Goal: Task Accomplishment & Management: Complete application form

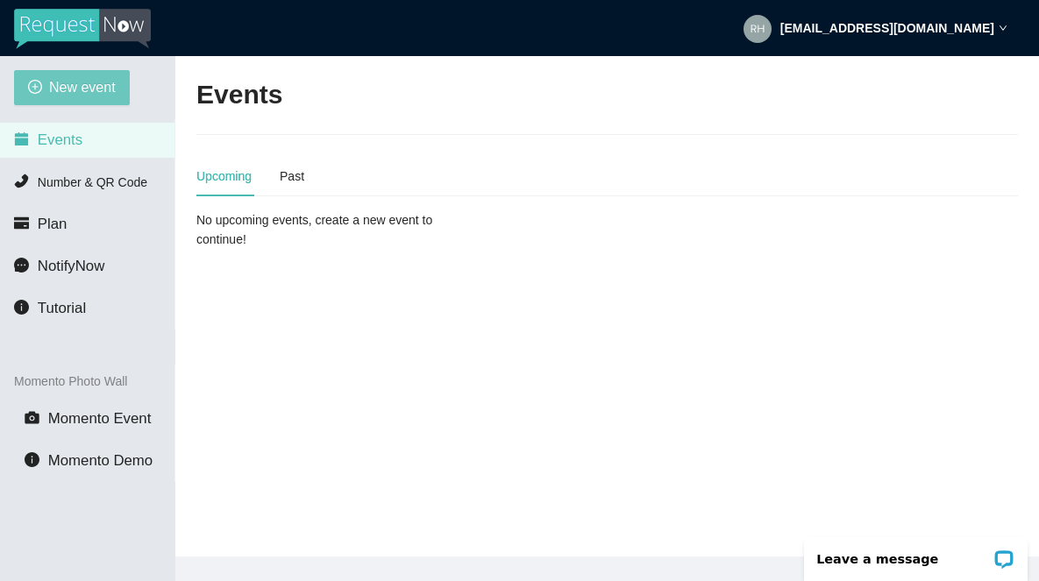
click at [84, 91] on span "New event" at bounding box center [82, 87] width 67 height 22
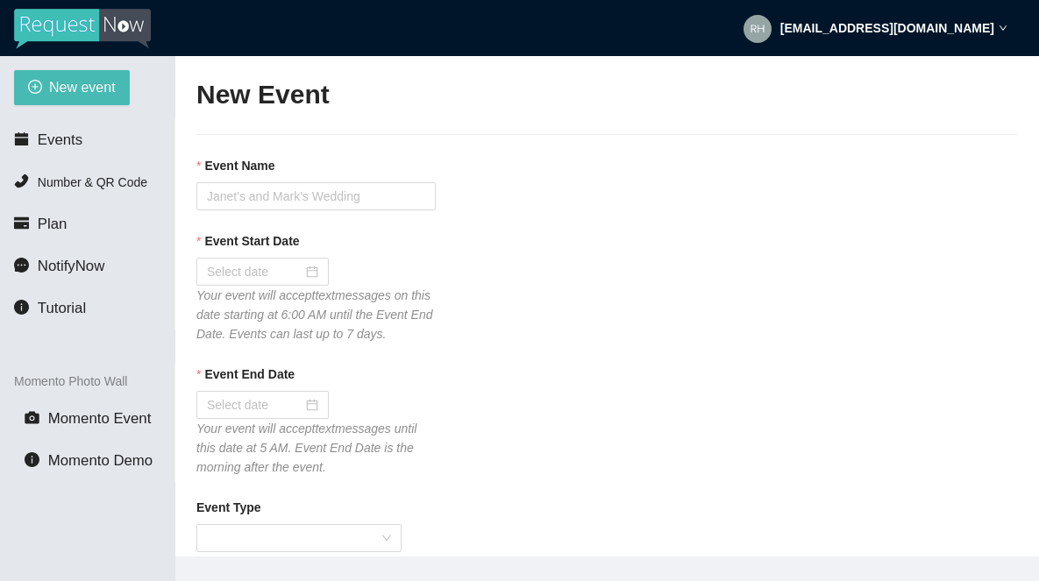
type textarea "If you liked our DJ leave a tip @ [URL][DOMAIN_NAME] & Thank you for Singing Ka…"
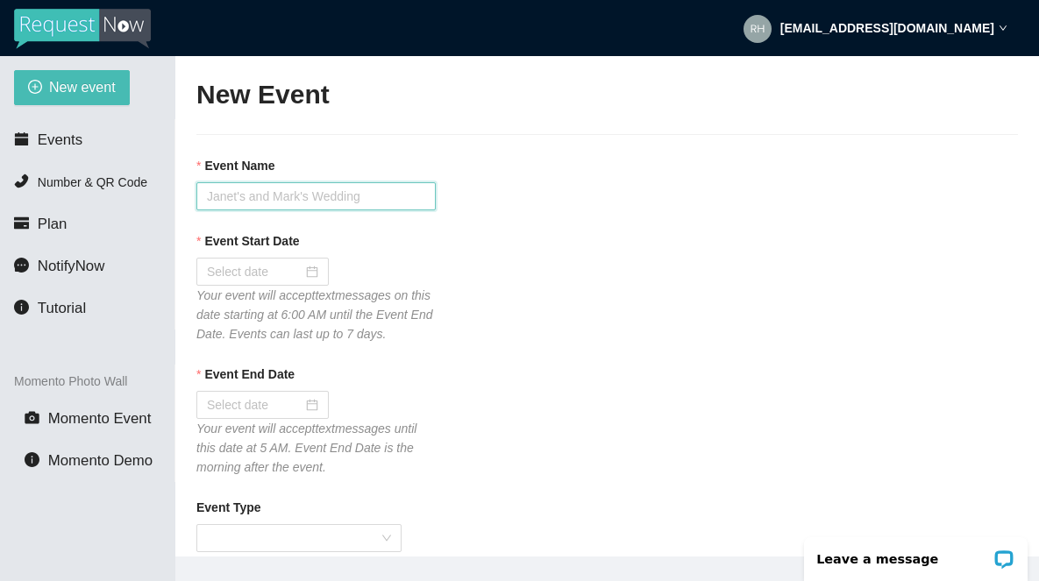
click at [245, 193] on input "Event Name" at bounding box center [315, 196] width 239 height 28
type input "Tavern 14 [DATE] Karaoke"
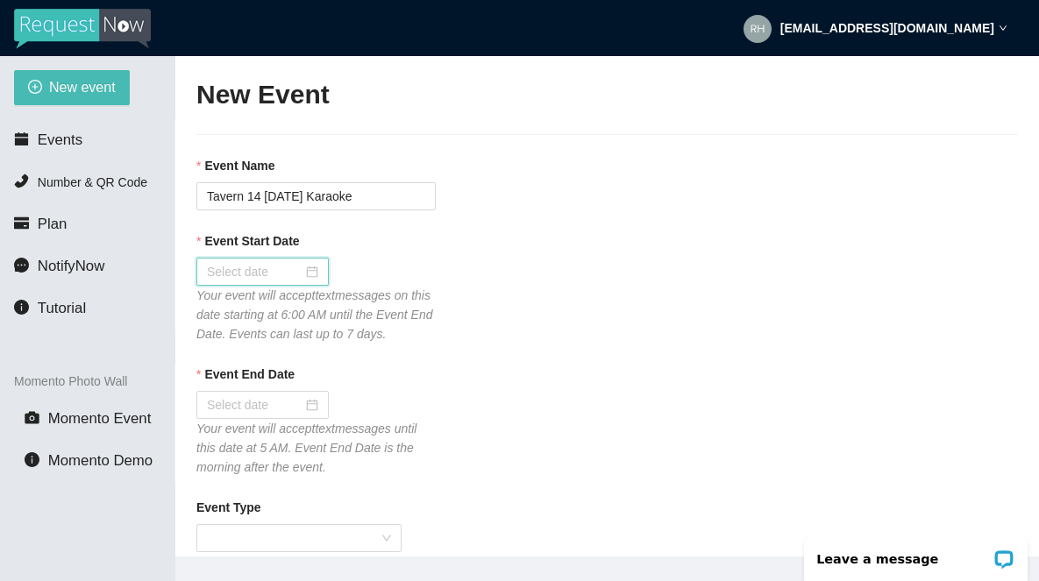
click at [237, 273] on input "Event Start Date" at bounding box center [255, 271] width 96 height 19
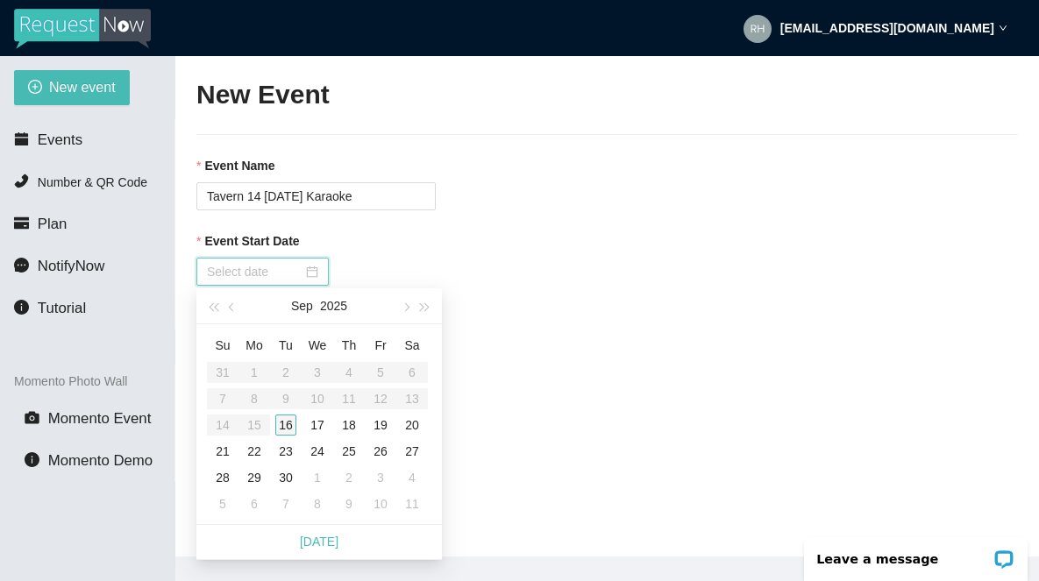
type input "[DATE]"
click at [289, 431] on div "16" at bounding box center [285, 425] width 21 height 21
type input "[DATE]"
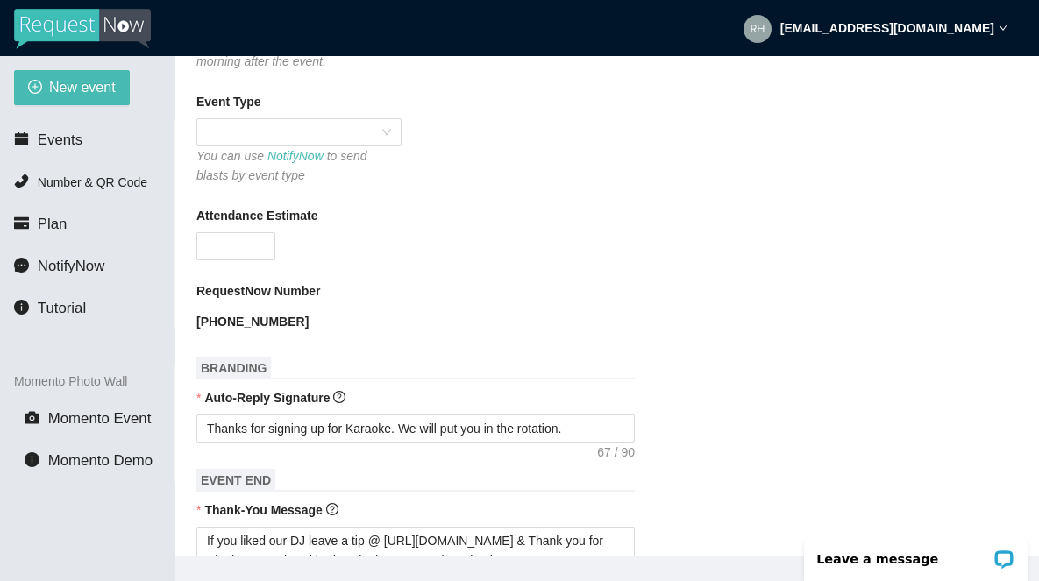
scroll to position [440, 0]
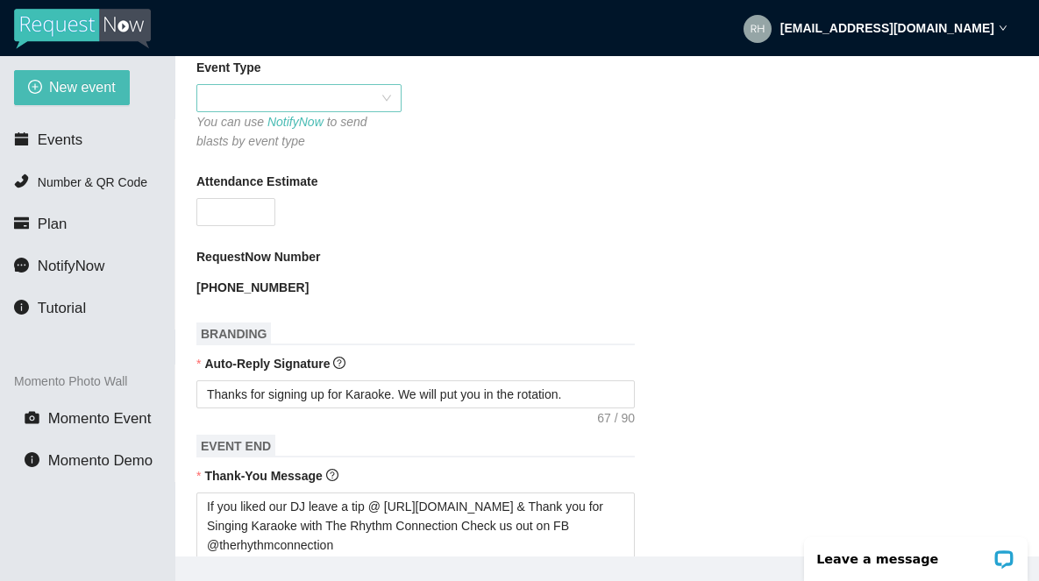
click at [252, 111] on span at bounding box center [299, 98] width 184 height 26
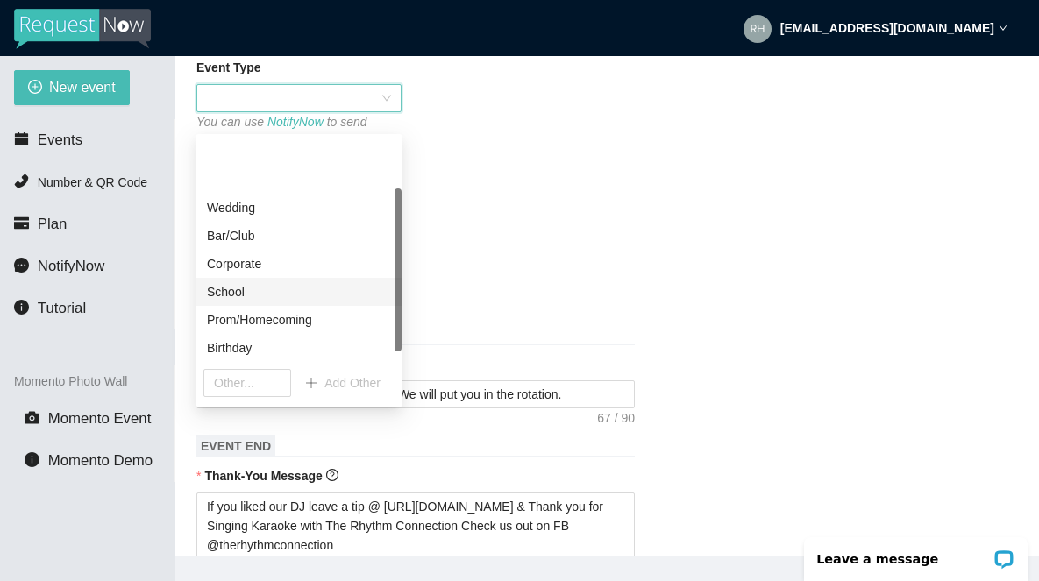
scroll to position [84, 0]
click at [245, 295] on div "Karaoke" at bounding box center [299, 291] width 184 height 19
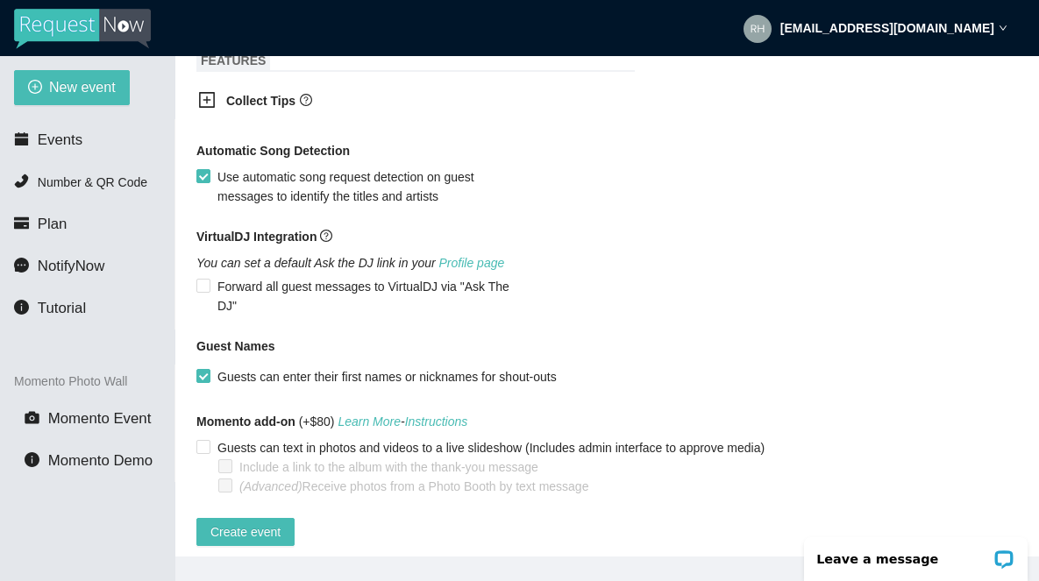
scroll to position [1077, 0]
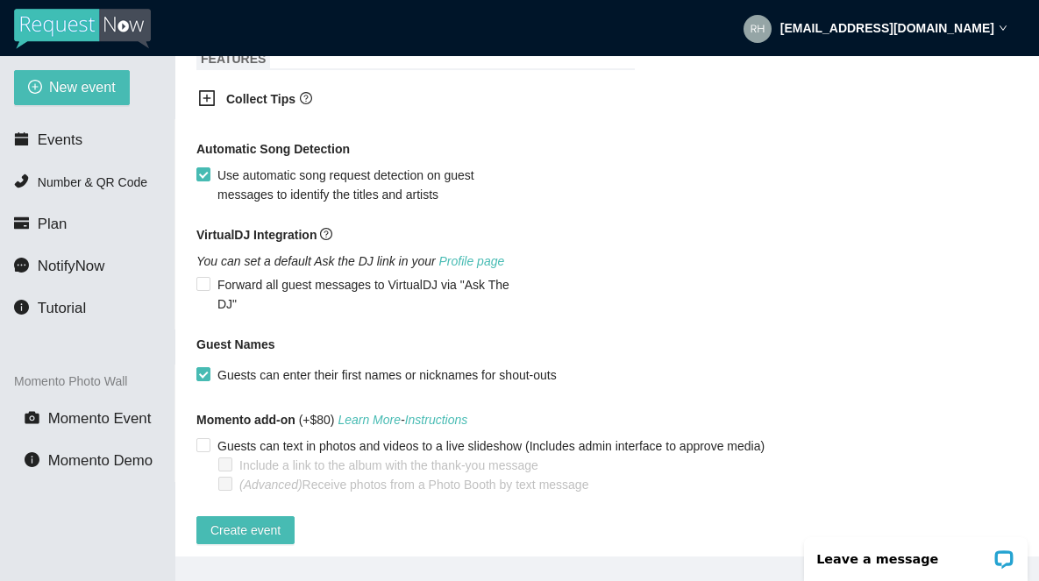
click at [210, 107] on icon "plus-square" at bounding box center [207, 98] width 18 height 18
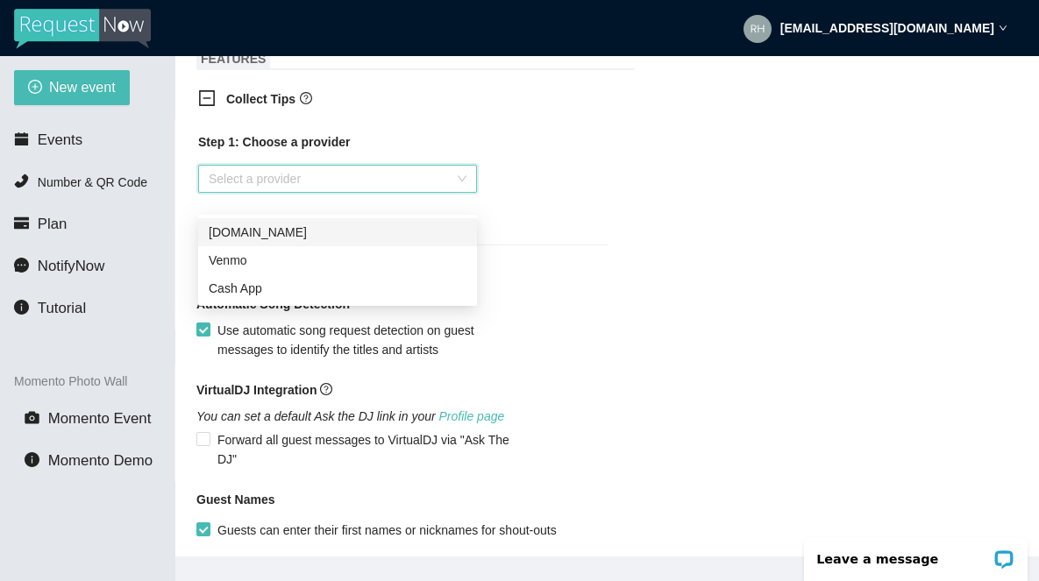
click at [230, 192] on input "search" at bounding box center [331, 179] width 245 height 26
click at [233, 264] on div "Venmo" at bounding box center [338, 260] width 258 height 19
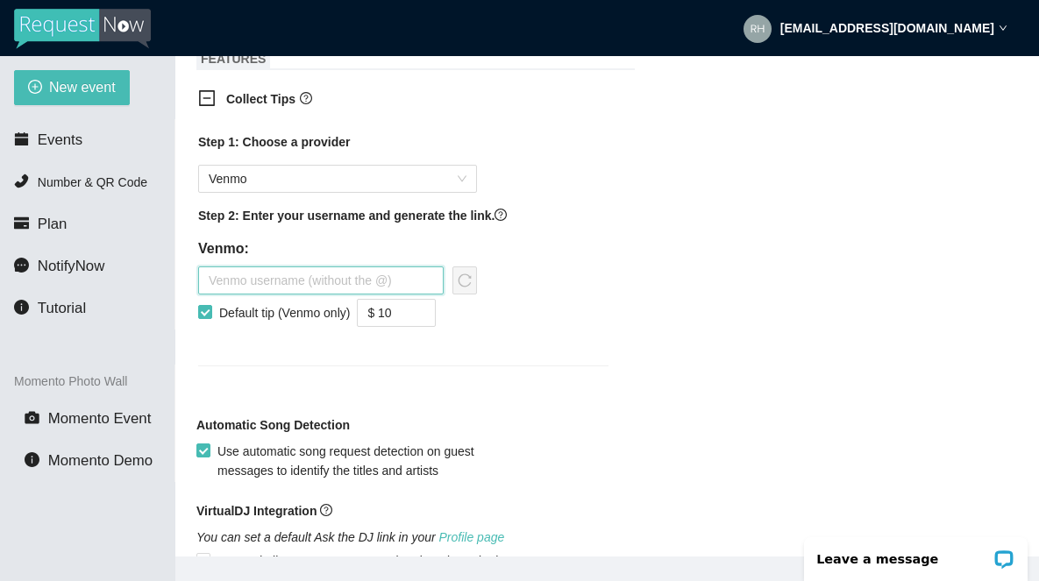
click at [260, 295] on input "text" at bounding box center [320, 281] width 245 height 28
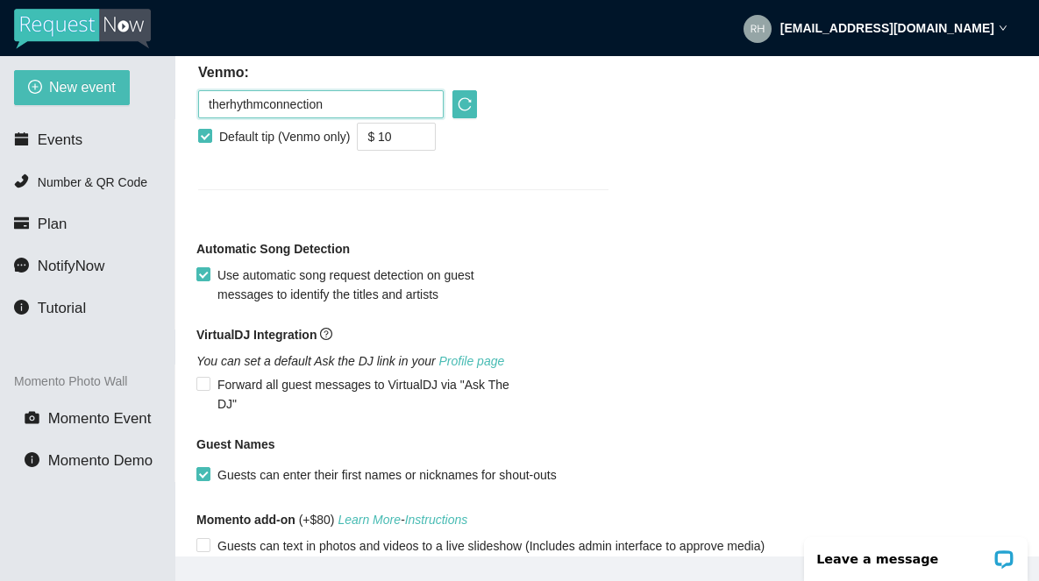
scroll to position [1254, 0]
type input "therhythmconnection"
click at [430, 145] on icon "down" at bounding box center [426, 142] width 6 height 6
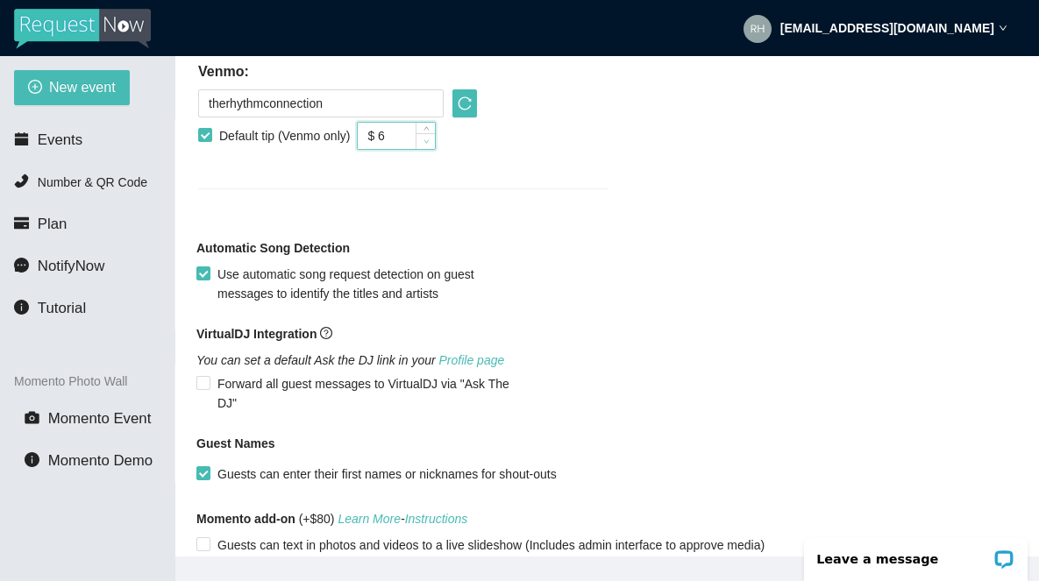
click at [430, 145] on icon "down" at bounding box center [426, 142] width 6 height 6
type input "$ 5"
click at [430, 145] on icon "down" at bounding box center [426, 142] width 6 height 6
click at [463, 110] on icon "reload" at bounding box center [465, 103] width 14 height 14
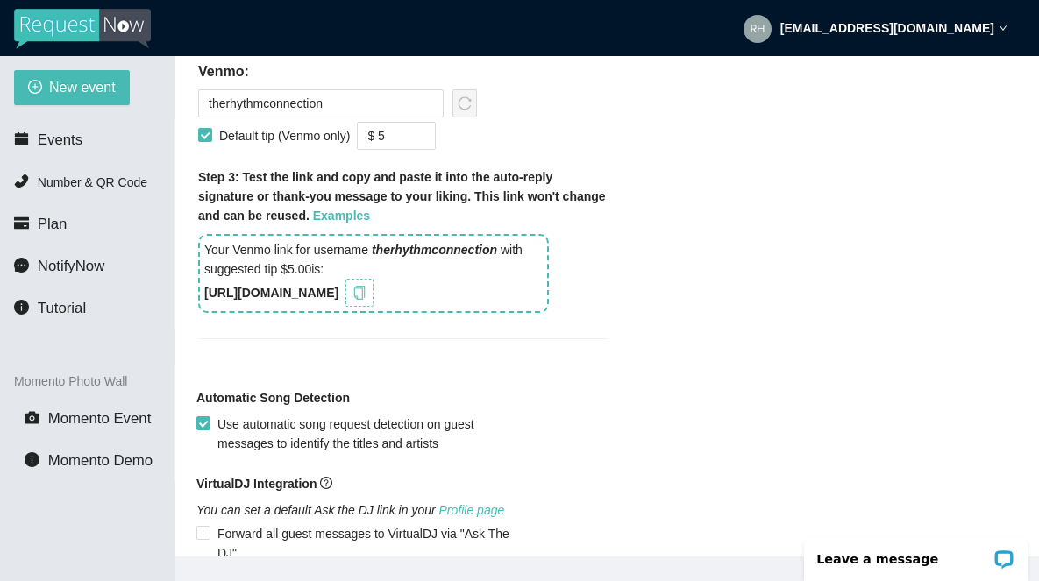
click at [366, 300] on icon "copy" at bounding box center [359, 293] width 14 height 14
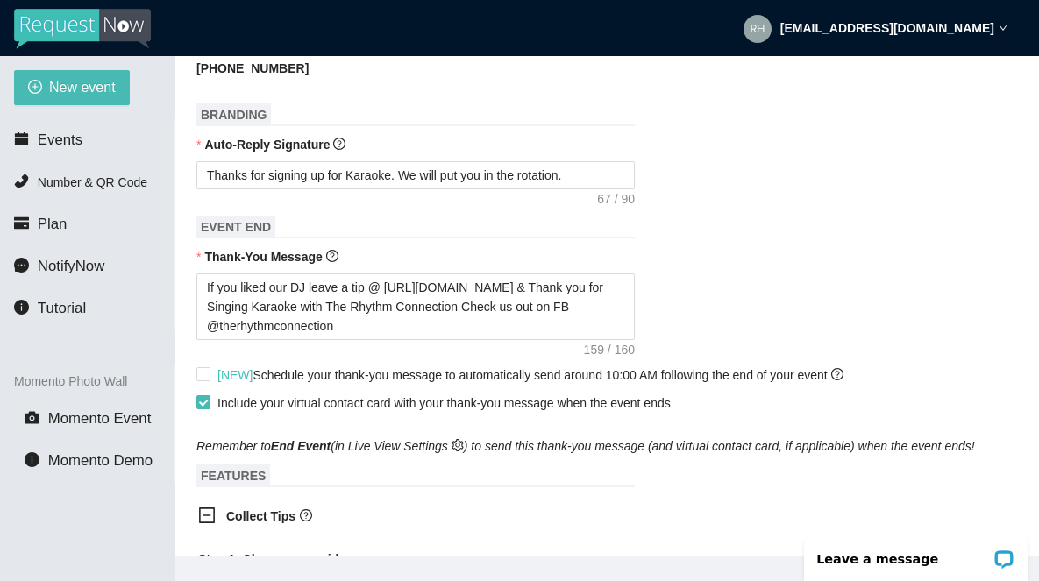
scroll to position [657, 0]
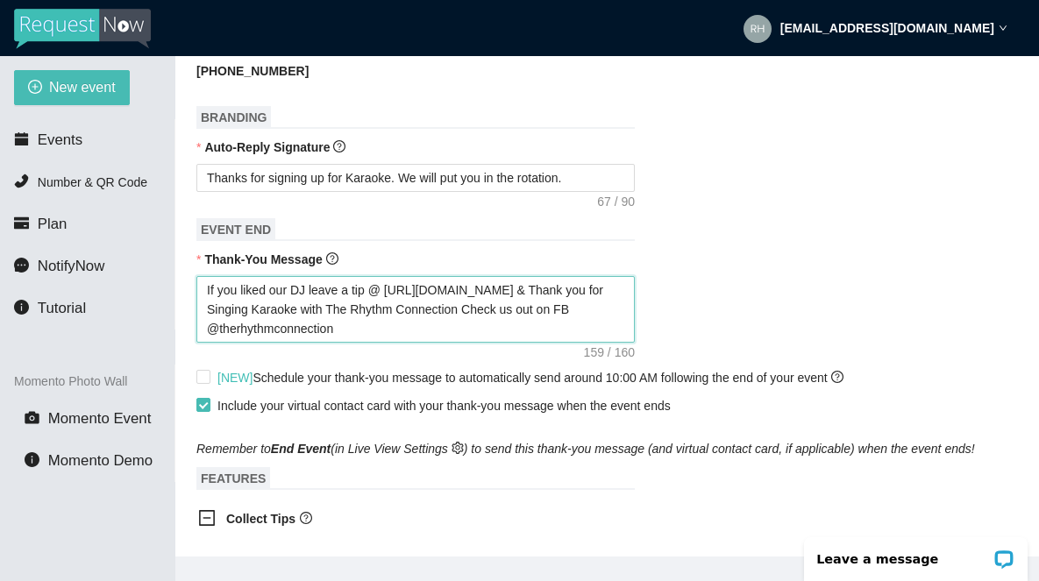
drag, startPoint x: 546, startPoint y: 309, endPoint x: 386, endPoint y: 311, distance: 160.5
click at [386, 311] on textarea "If you liked our DJ leave a tip @ [URL][DOMAIN_NAME] & Thank you for Singing Ka…" at bounding box center [415, 309] width 438 height 67
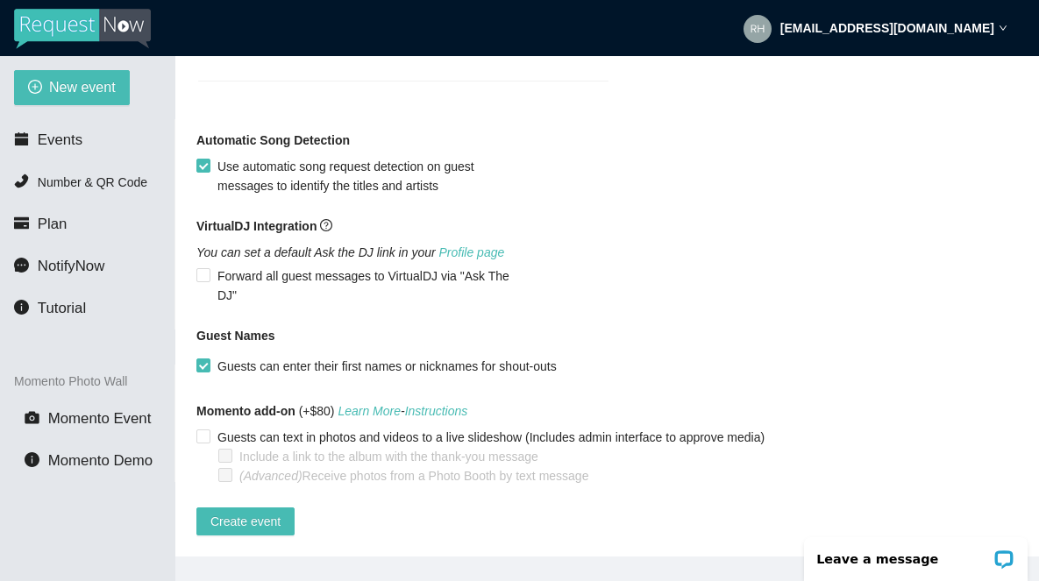
scroll to position [1544, 0]
click at [248, 514] on span "Create event" at bounding box center [245, 521] width 70 height 19
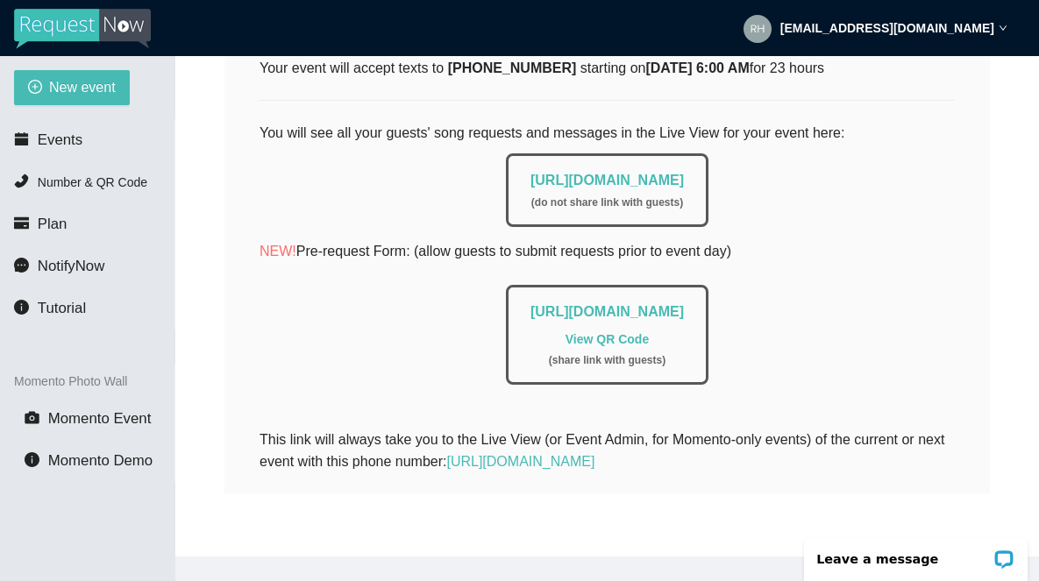
scroll to position [352, 0]
click at [55, 144] on span "Events" at bounding box center [60, 140] width 45 height 17
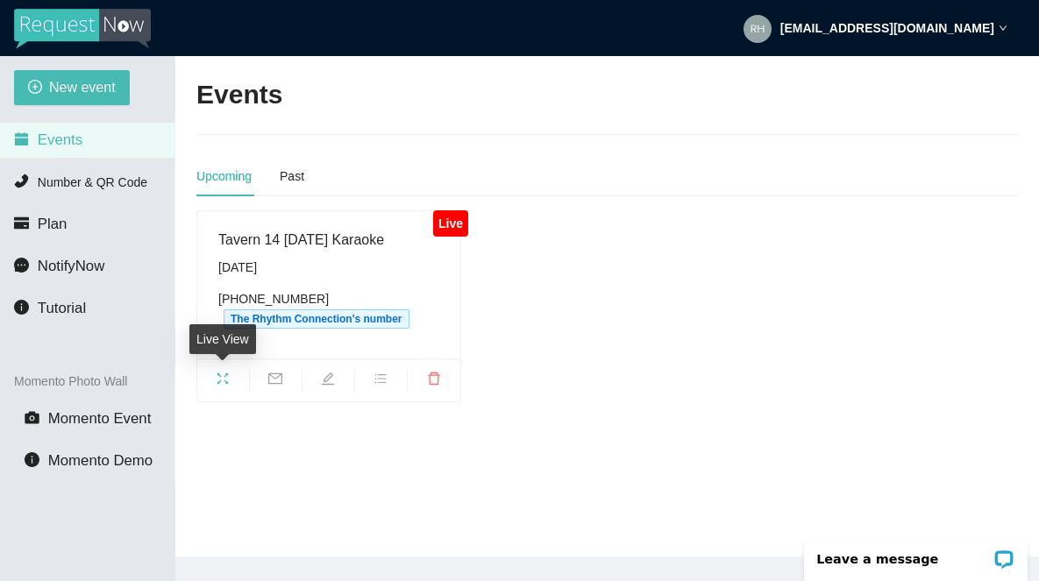
click at [224, 380] on icon "fullscreen" at bounding box center [223, 379] width 14 height 14
